Goal: Find specific page/section: Find specific page/section

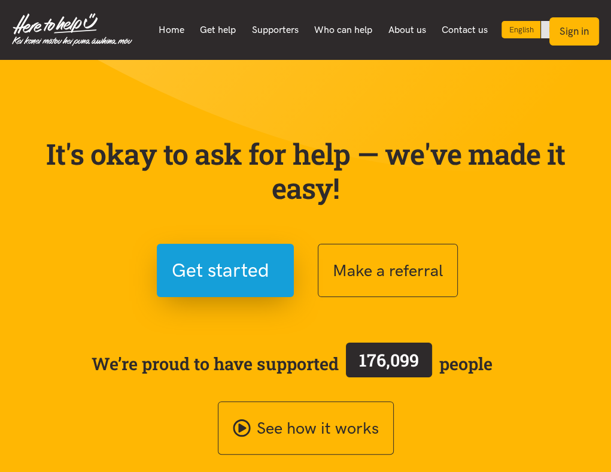
click at [582, 31] on button "Sign in" at bounding box center [575, 31] width 50 height 28
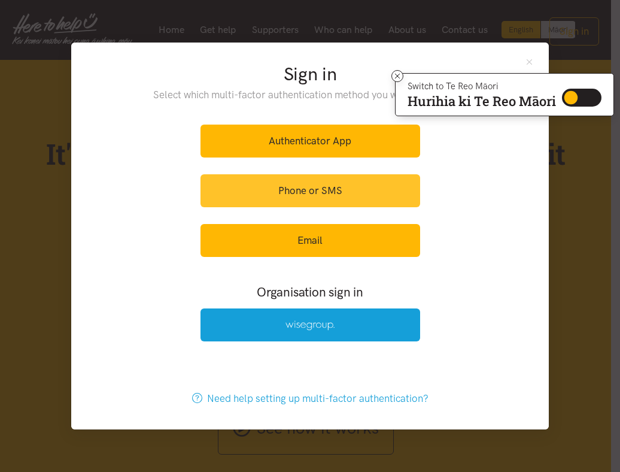
click at [359, 191] on link "Phone or SMS" at bounding box center [311, 190] width 220 height 33
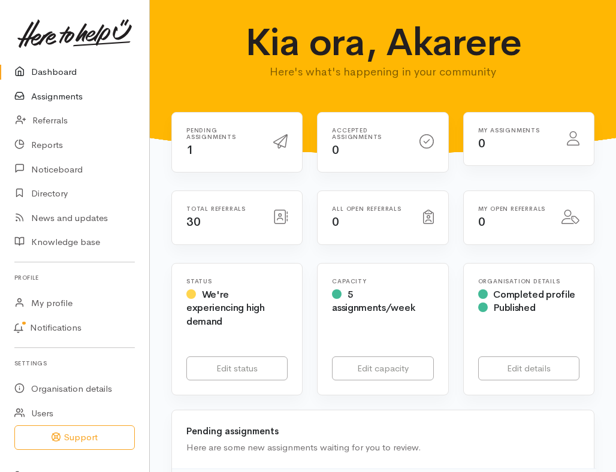
click at [66, 98] on link "Assignments" at bounding box center [74, 96] width 149 height 25
